Goal: Check status: Check status

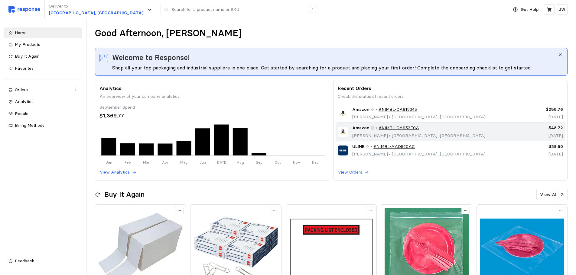
click at [444, 131] on div "Amazon • #NIMBL-CA952F0A [PERSON_NAME] • [GEOGRAPHIC_DATA], [GEOGRAPHIC_DATA]" at bounding box center [421, 132] width 168 height 14
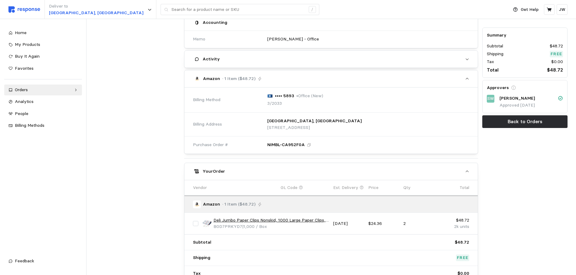
scroll to position [207, 0]
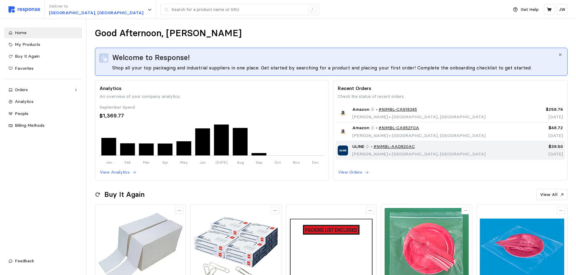
click at [445, 148] on div "ULINE • #NIMBL-AAD820AC [PERSON_NAME] • [GEOGRAPHIC_DATA], [GEOGRAPHIC_DATA]" at bounding box center [421, 151] width 168 height 14
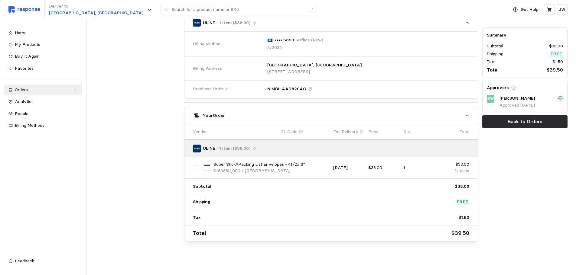
scroll to position [56, 0]
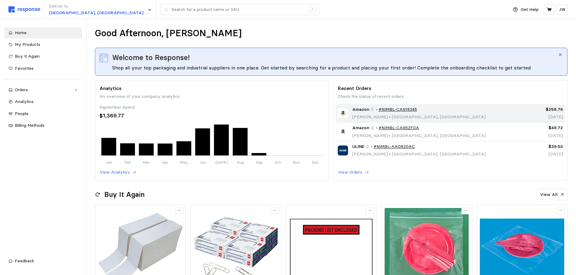
click at [450, 115] on div "Amazon • #NIMBL-CA918345 [PERSON_NAME] • [GEOGRAPHIC_DATA], [GEOGRAPHIC_DATA]" at bounding box center [421, 113] width 168 height 14
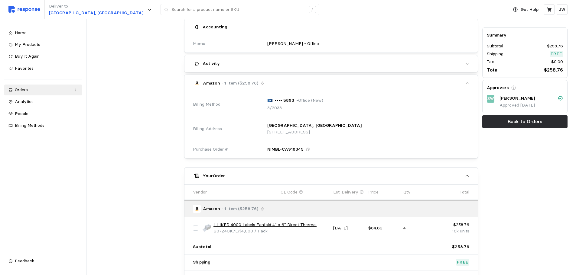
scroll to position [26, 0]
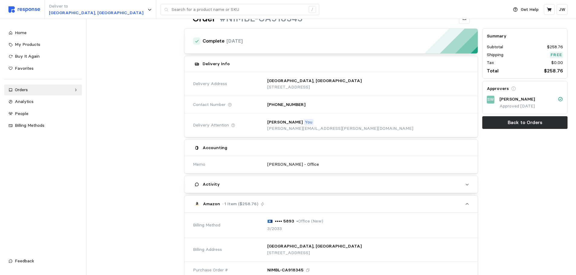
click at [515, 188] on div "Summary Subtotal $258.76 Shipping Free Tax $0.00 Total $258.76 Approvers SW [PE…" at bounding box center [524, 225] width 89 height 398
